Goal: Task Accomplishment & Management: Use online tool/utility

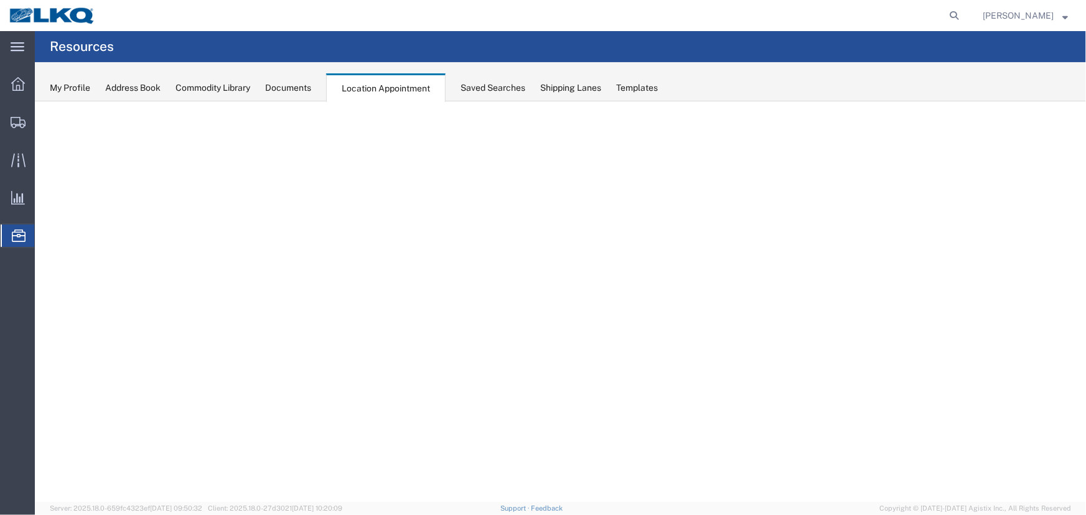
select select "27634"
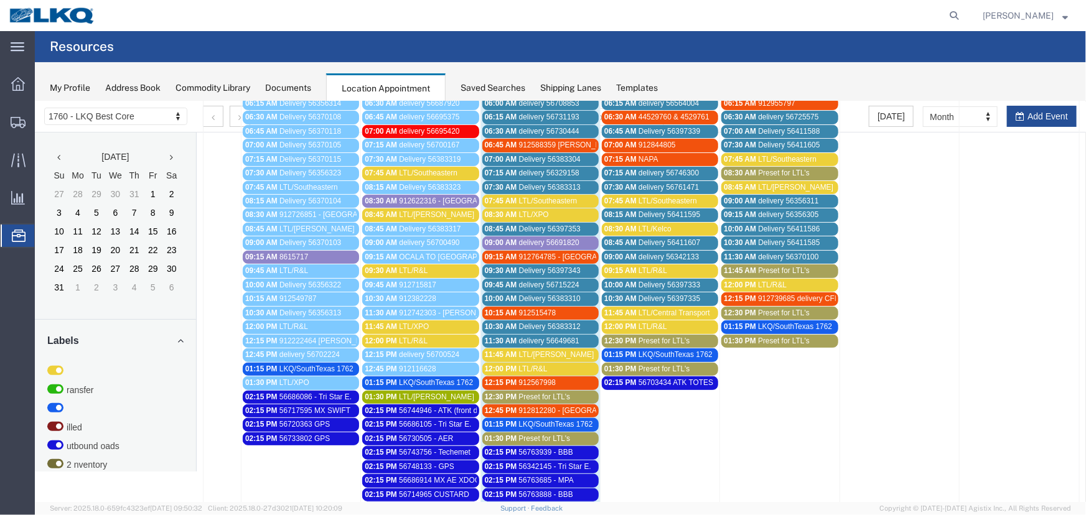
scroll to position [156, 0]
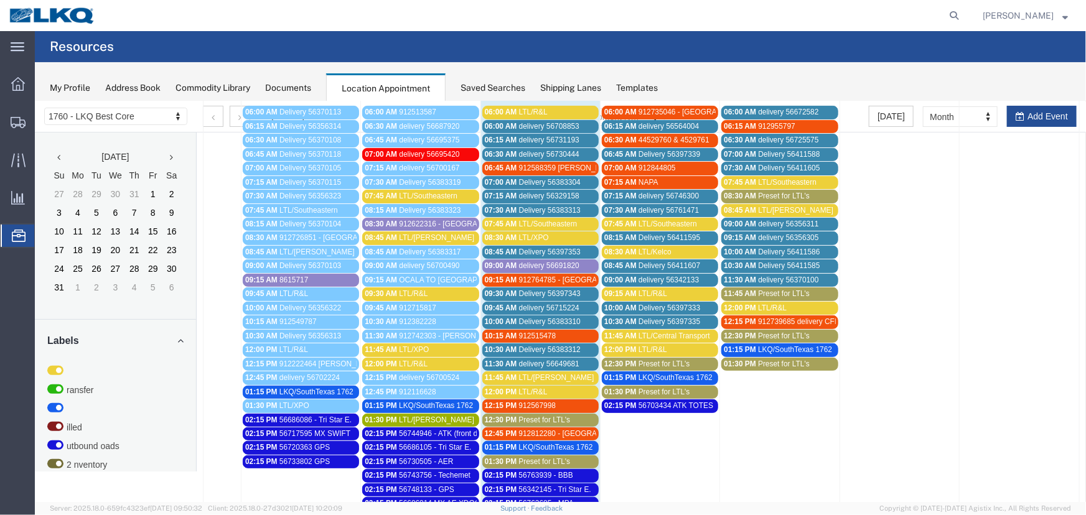
click at [652, 363] on span "Preset for LTL's" at bounding box center [664, 363] width 52 height 9
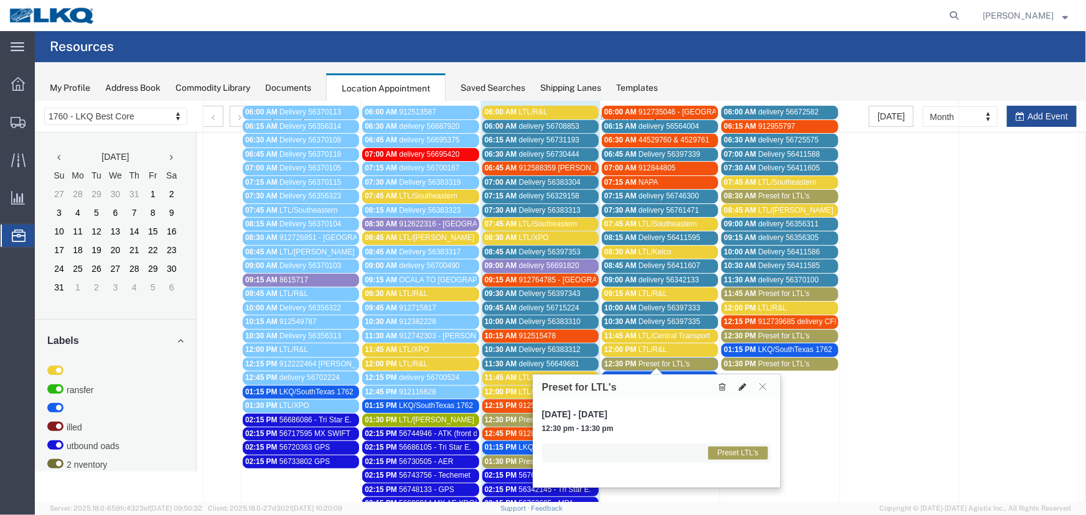
click at [735, 385] on button at bounding box center [741, 386] width 17 height 13
select select "1"
select select "420"
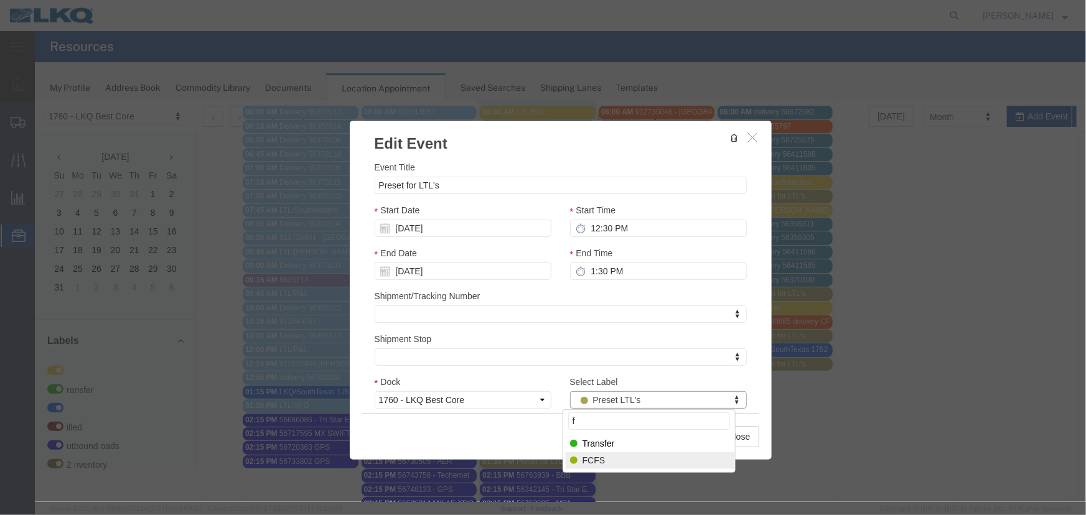
type input "f"
select select "180"
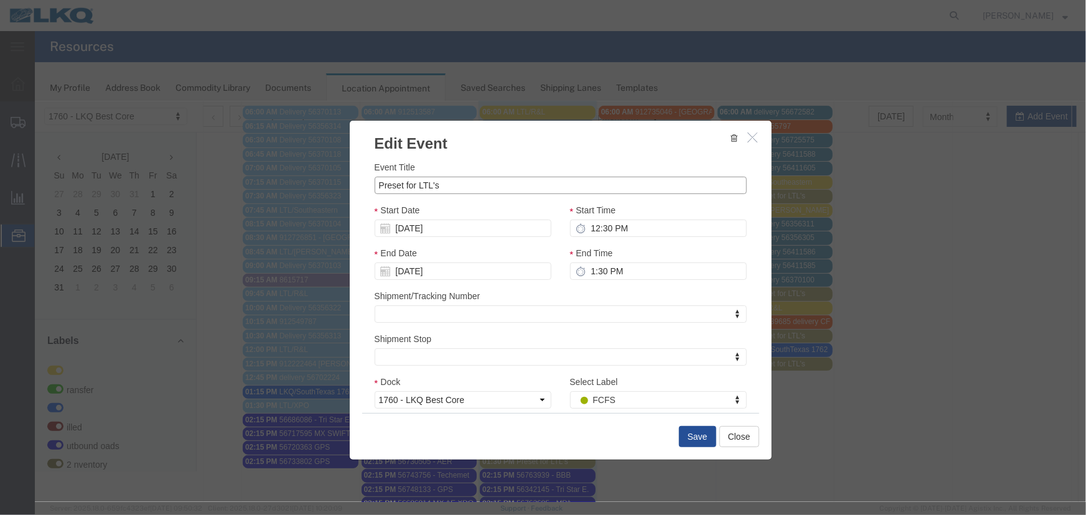
drag, startPoint x: 441, startPoint y: 190, endPoint x: 210, endPoint y: 181, distance: 231.1
click at [231, 181] on div "Edit Event Event Title Preset for LTL's Start Date [DATE] Start Time 12:30 PM E…" at bounding box center [559, 301] width 1051 height 401
type input "LTL/XPO"
click at [693, 438] on button "Save" at bounding box center [696, 436] width 37 height 21
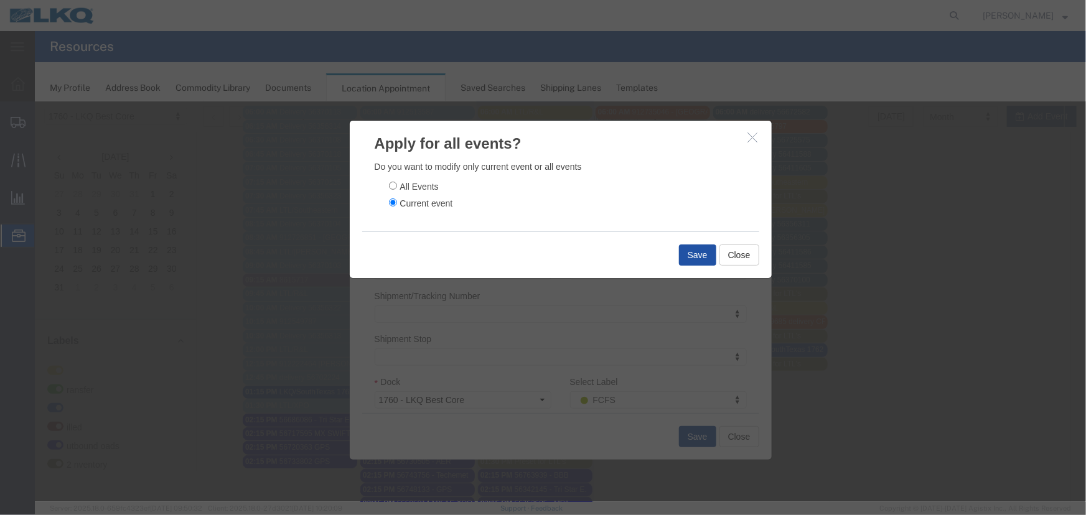
click at [683, 248] on button "Save" at bounding box center [696, 254] width 37 height 21
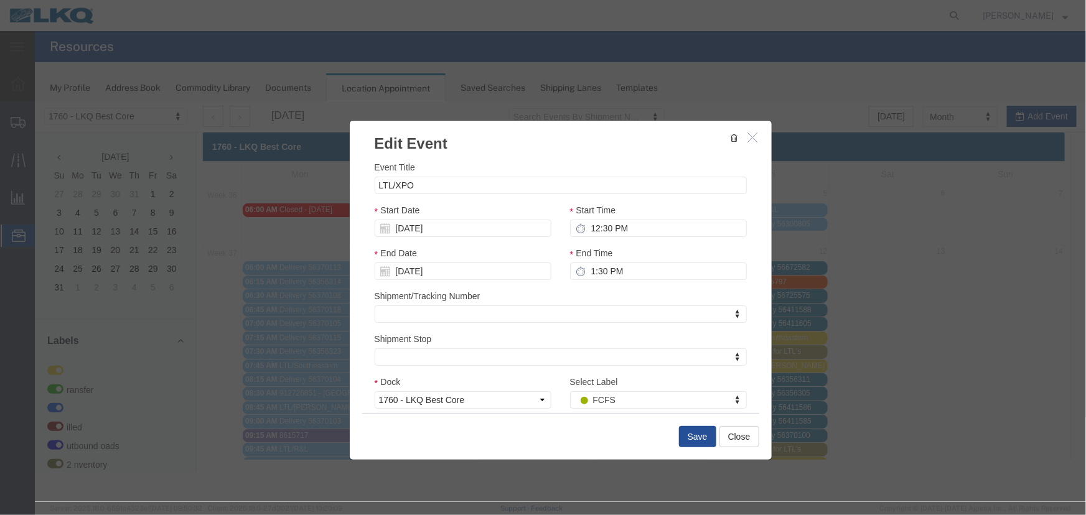
scroll to position [0, 0]
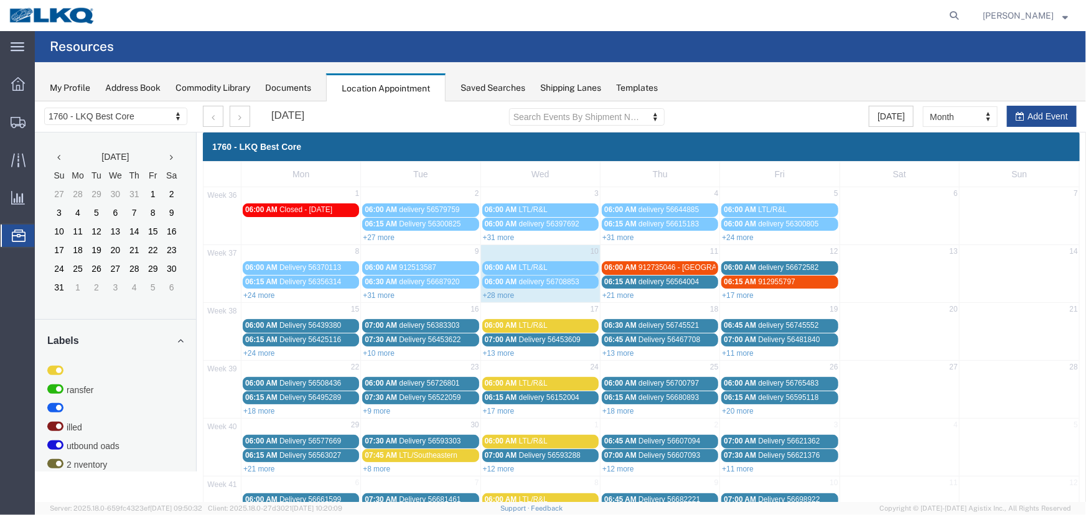
click at [617, 293] on link "+21 more" at bounding box center [618, 295] width 32 height 9
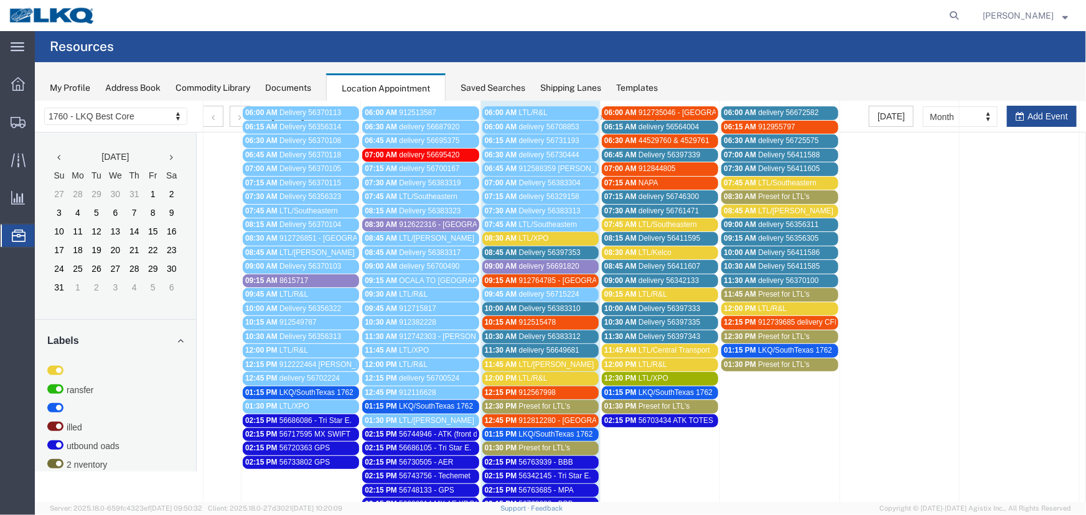
scroll to position [156, 0]
click at [568, 401] on div "12:30 PM Preset for LTL's" at bounding box center [539, 405] width 111 height 9
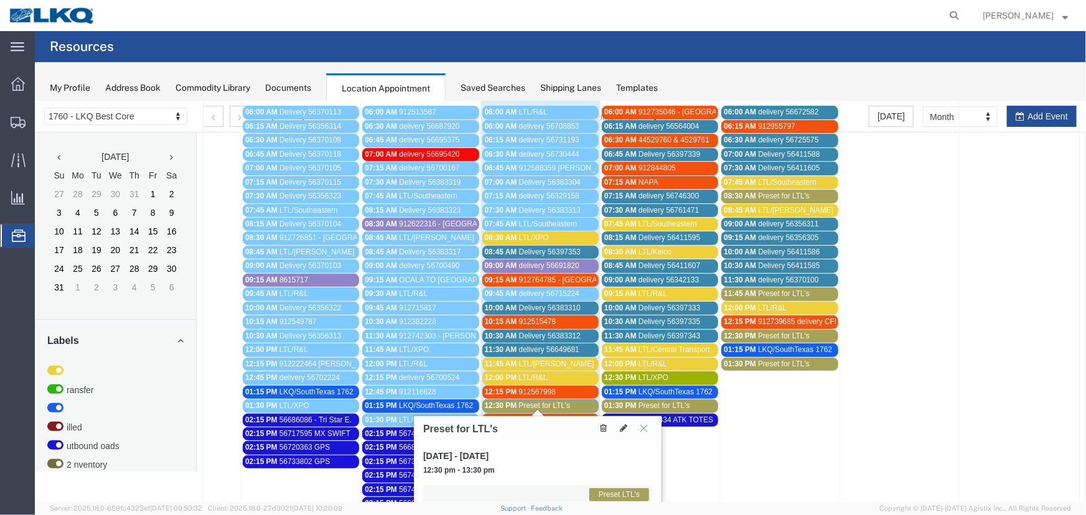
click at [604, 427] on icon at bounding box center [602, 427] width 7 height 9
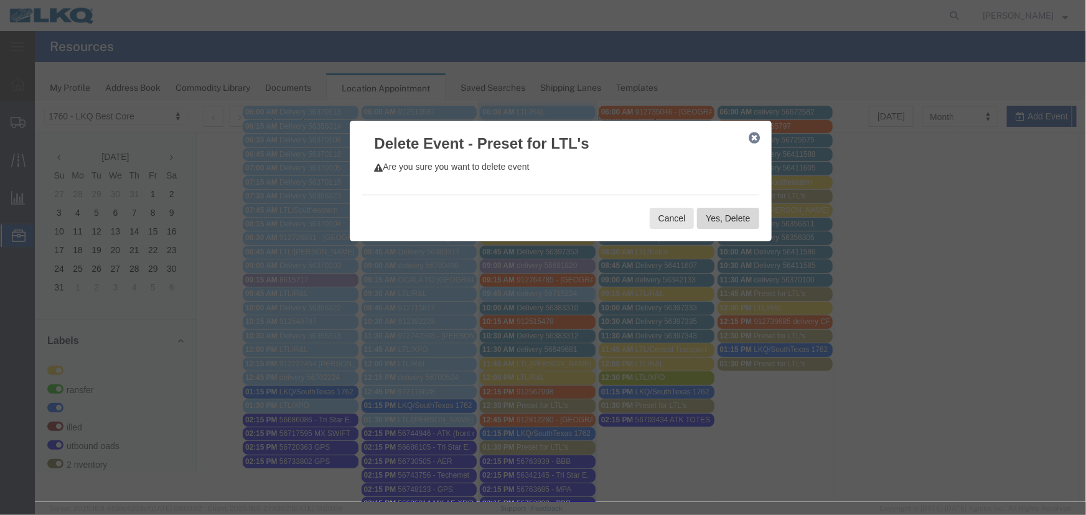
click at [730, 215] on button "Yes, Delete" at bounding box center [727, 217] width 62 height 21
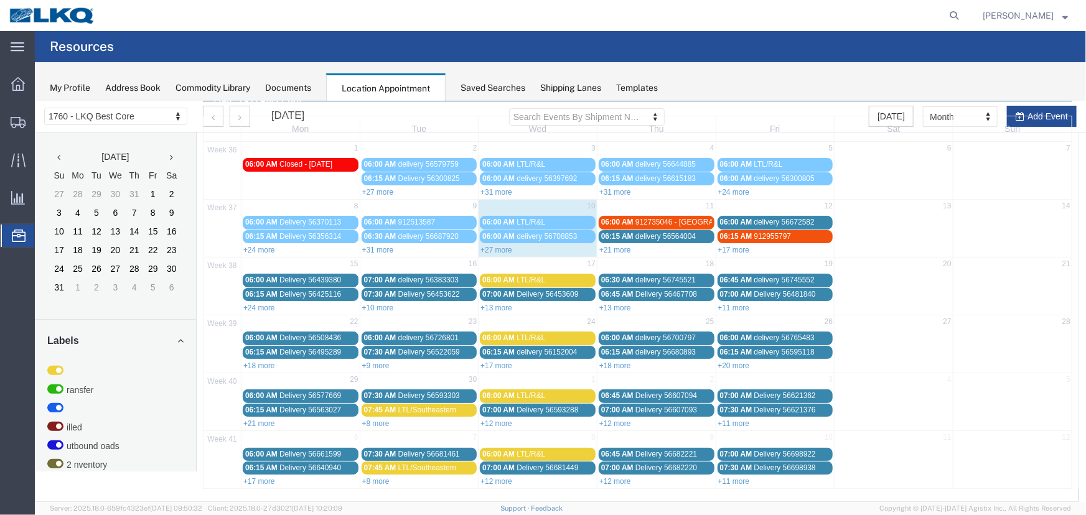
scroll to position [42, 0]
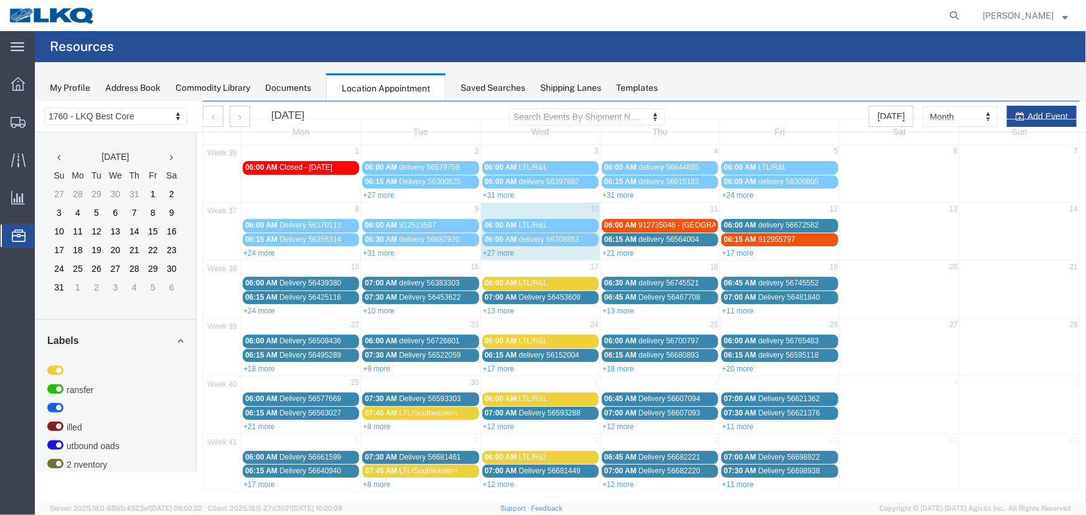
click at [502, 253] on link "+27 more" at bounding box center [498, 252] width 32 height 9
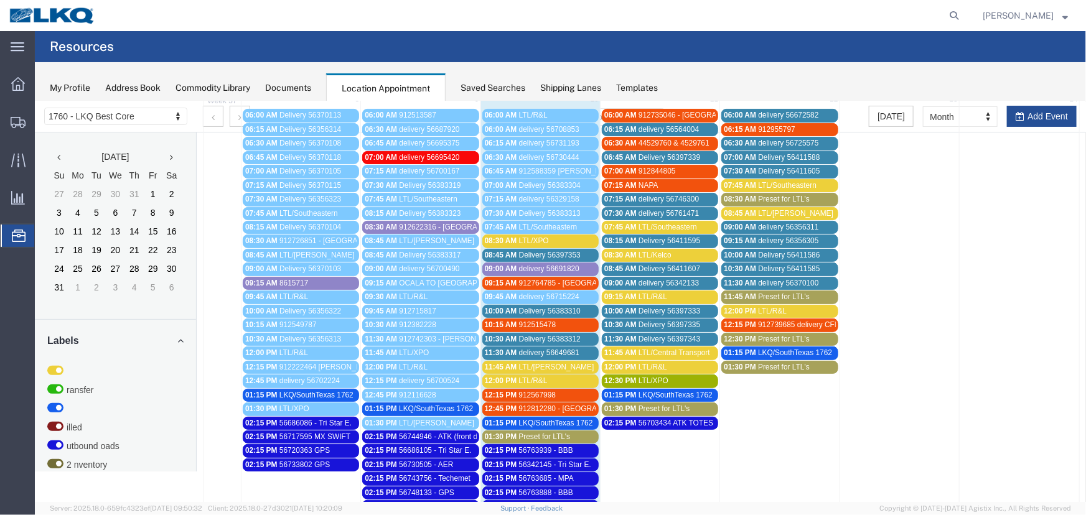
scroll to position [156, 0]
